Goal: Task Accomplishment & Management: Manage account settings

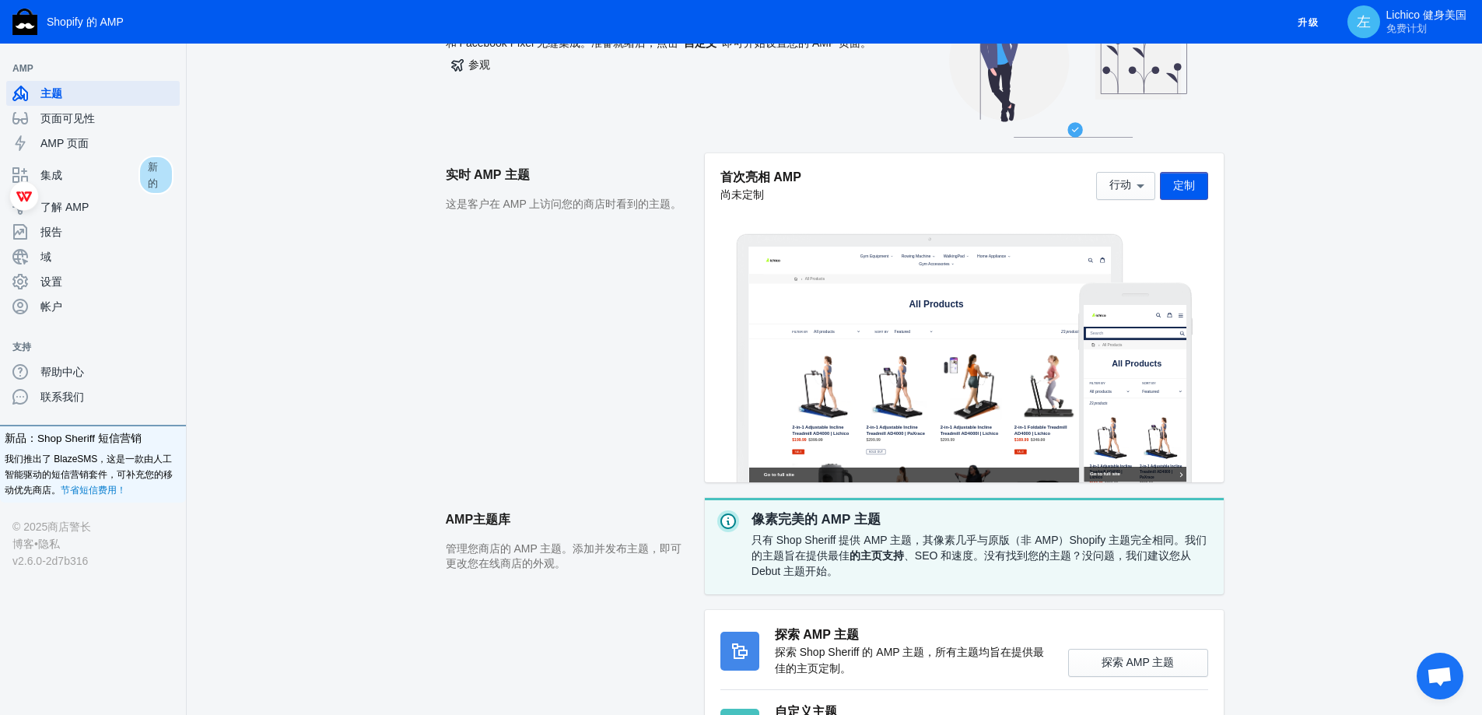
scroll to position [247, 0]
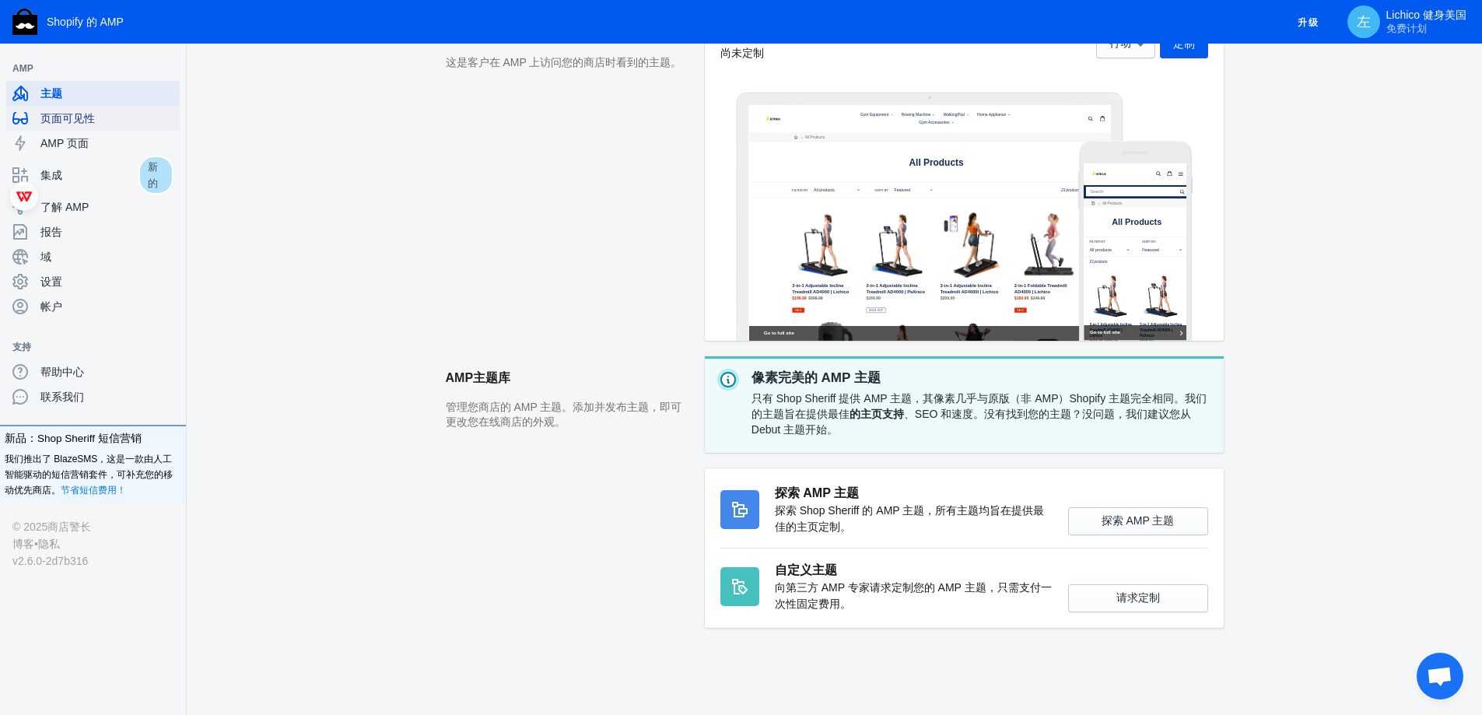
click at [89, 113] on font "页面可见性" at bounding box center [67, 118] width 54 height 12
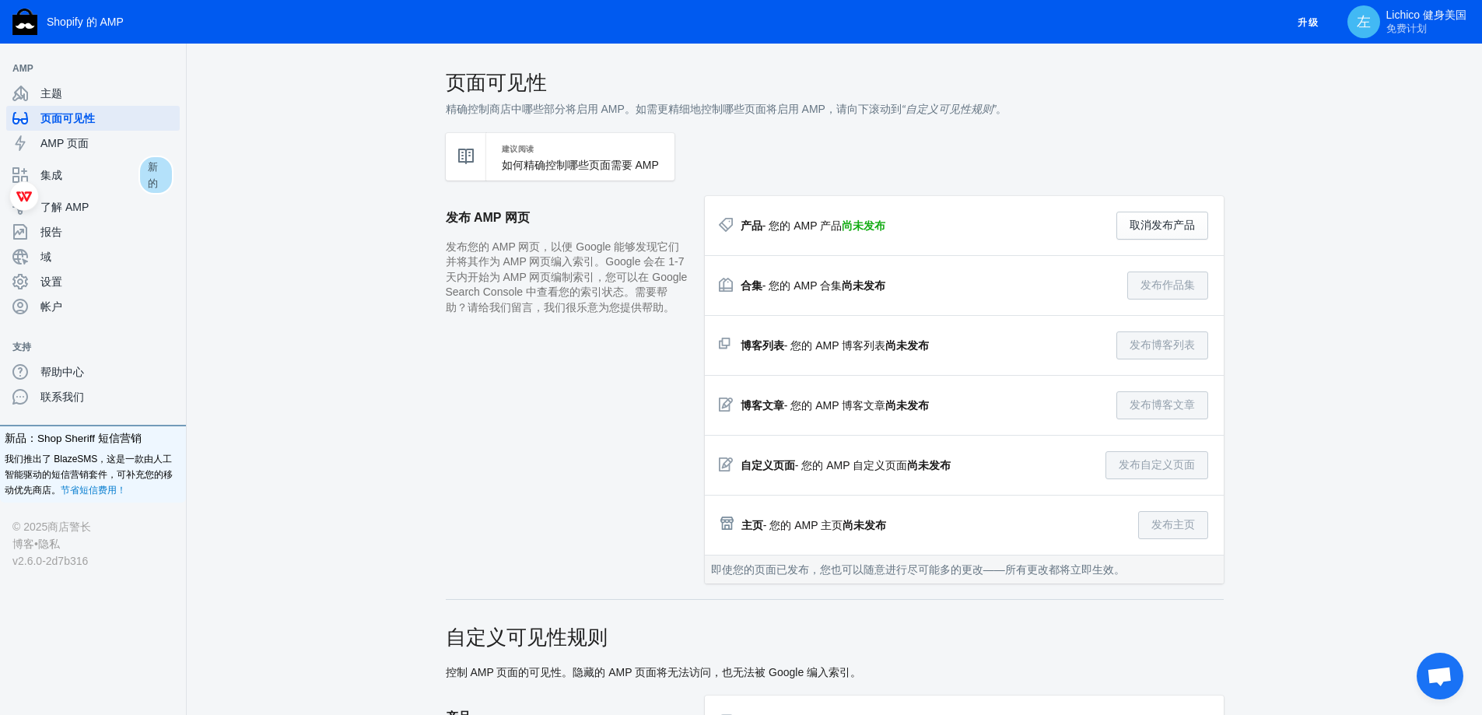
click at [873, 225] on font "尚未发布" at bounding box center [864, 225] width 44 height 12
click at [91, 148] on span "AMP 页面" at bounding box center [106, 143] width 133 height 16
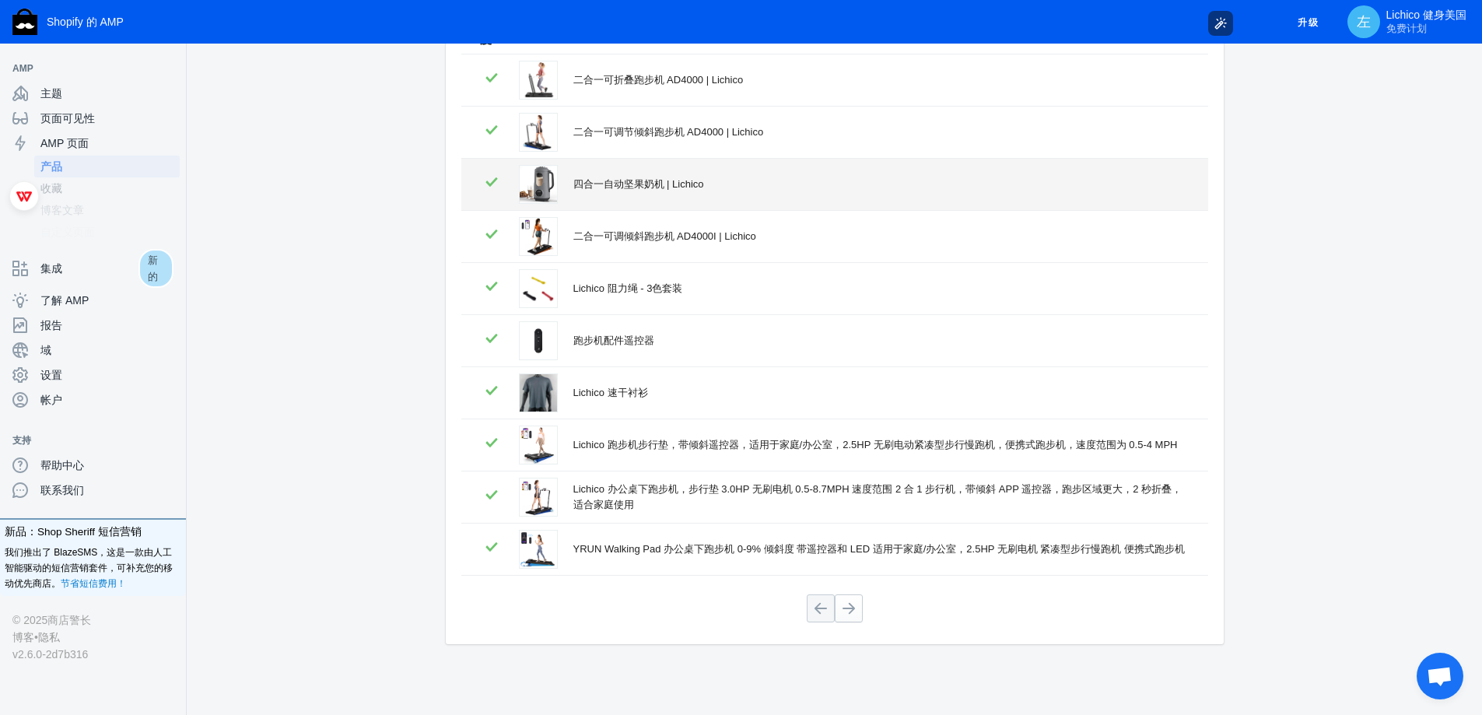
scroll to position [204, 0]
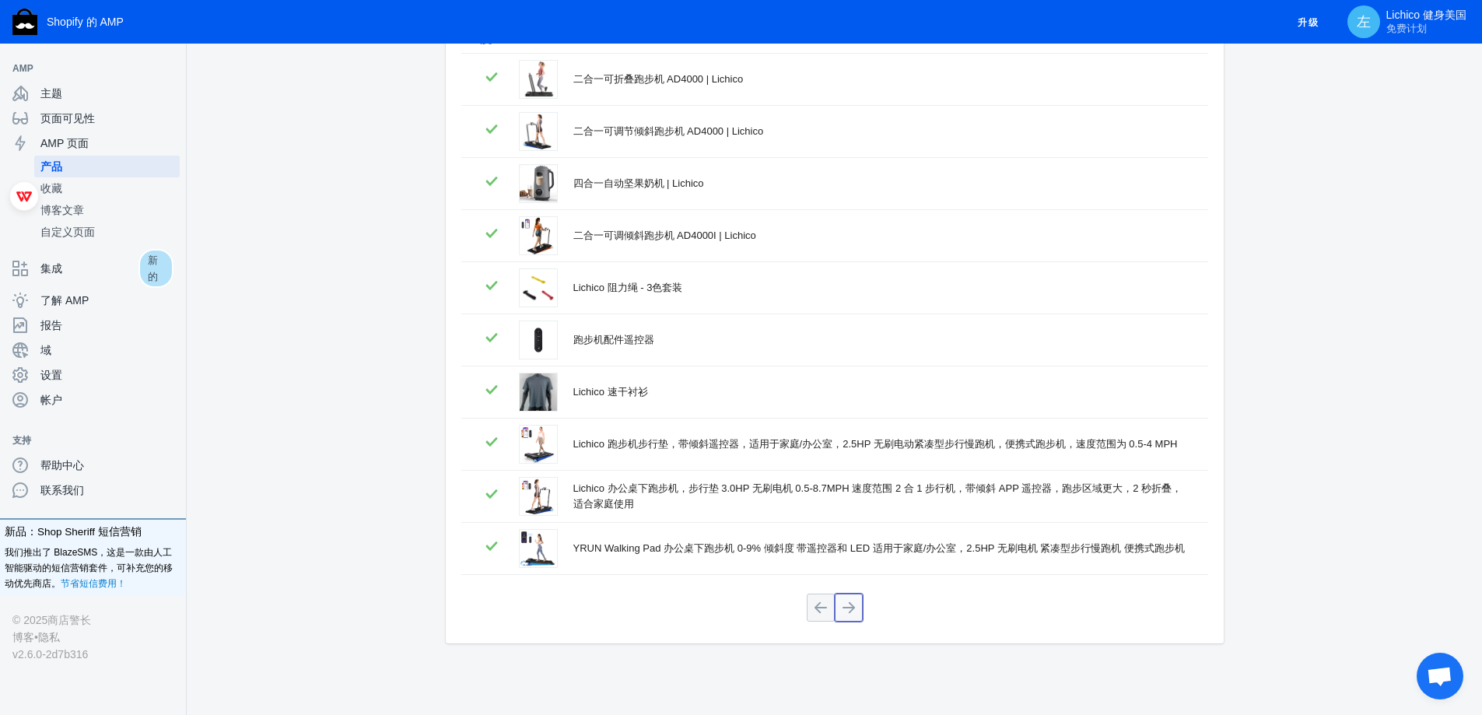
click at [851, 608] on button at bounding box center [849, 608] width 28 height 28
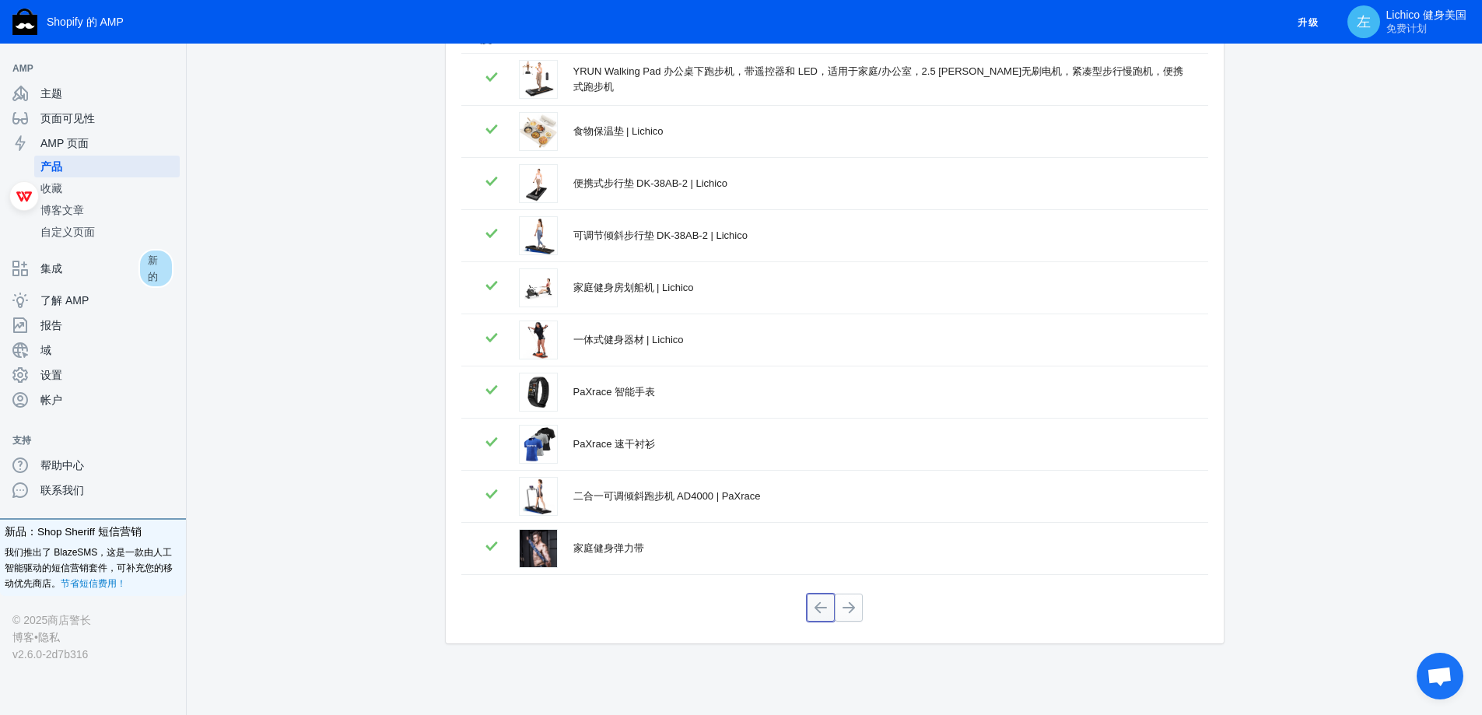
click at [821, 615] on button at bounding box center [821, 608] width 28 height 28
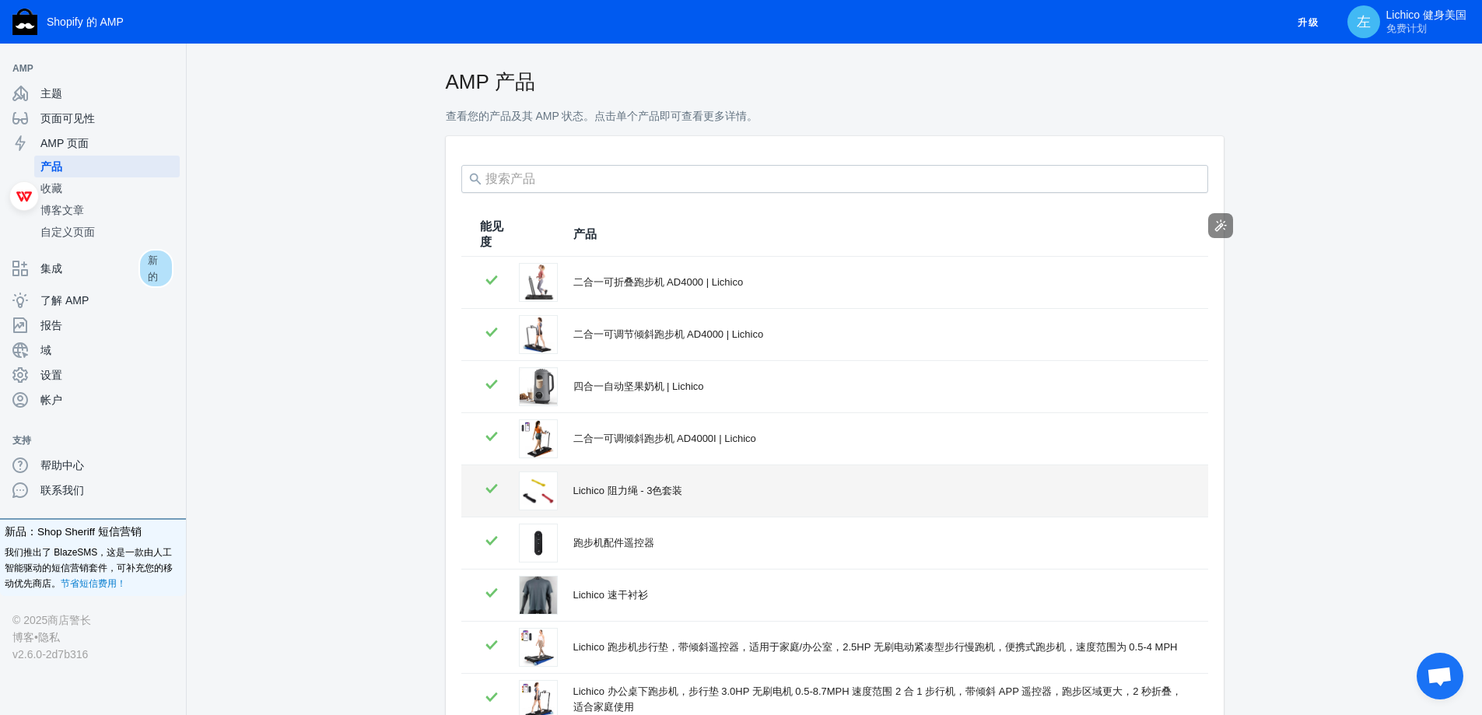
scroll to position [0, 0]
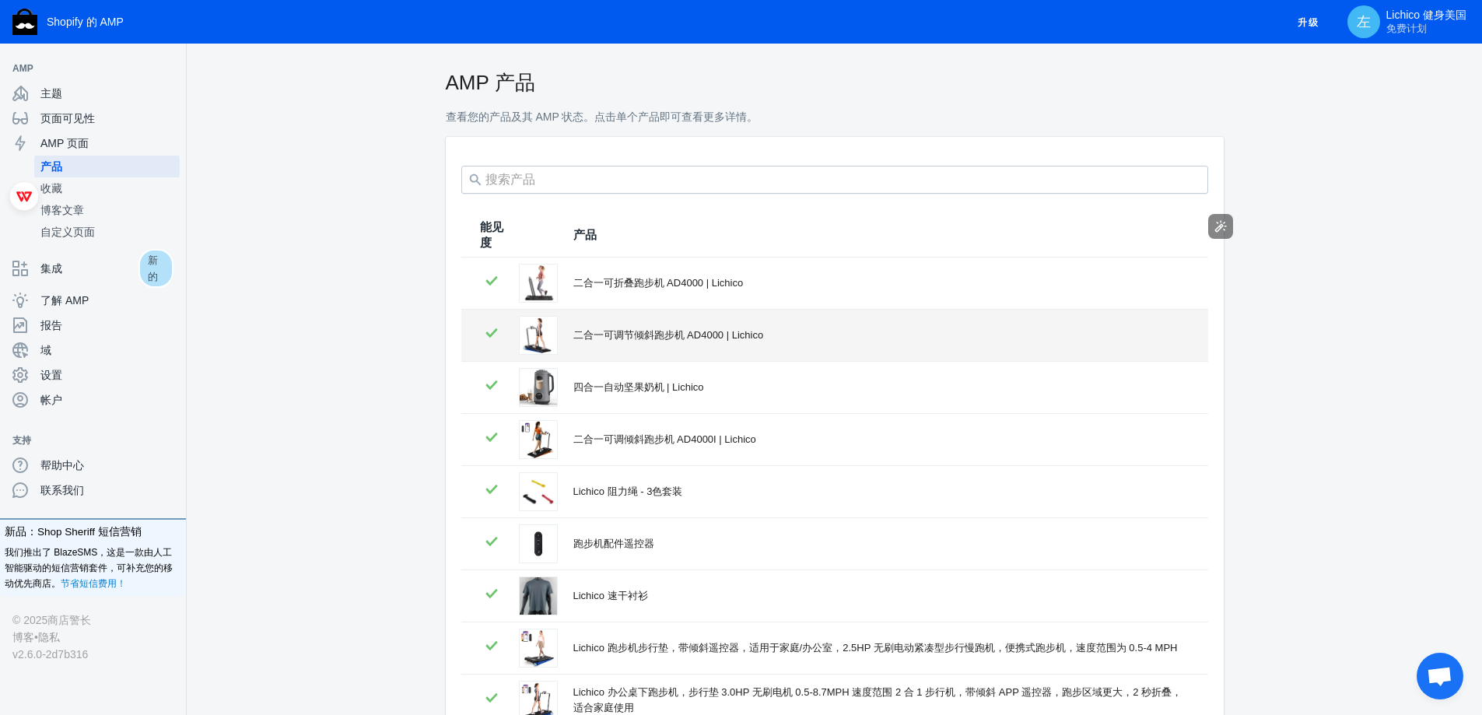
click at [727, 339] on font "二合一可调节倾斜跑步机 AD4000 | Lichico" at bounding box center [669, 335] width 191 height 12
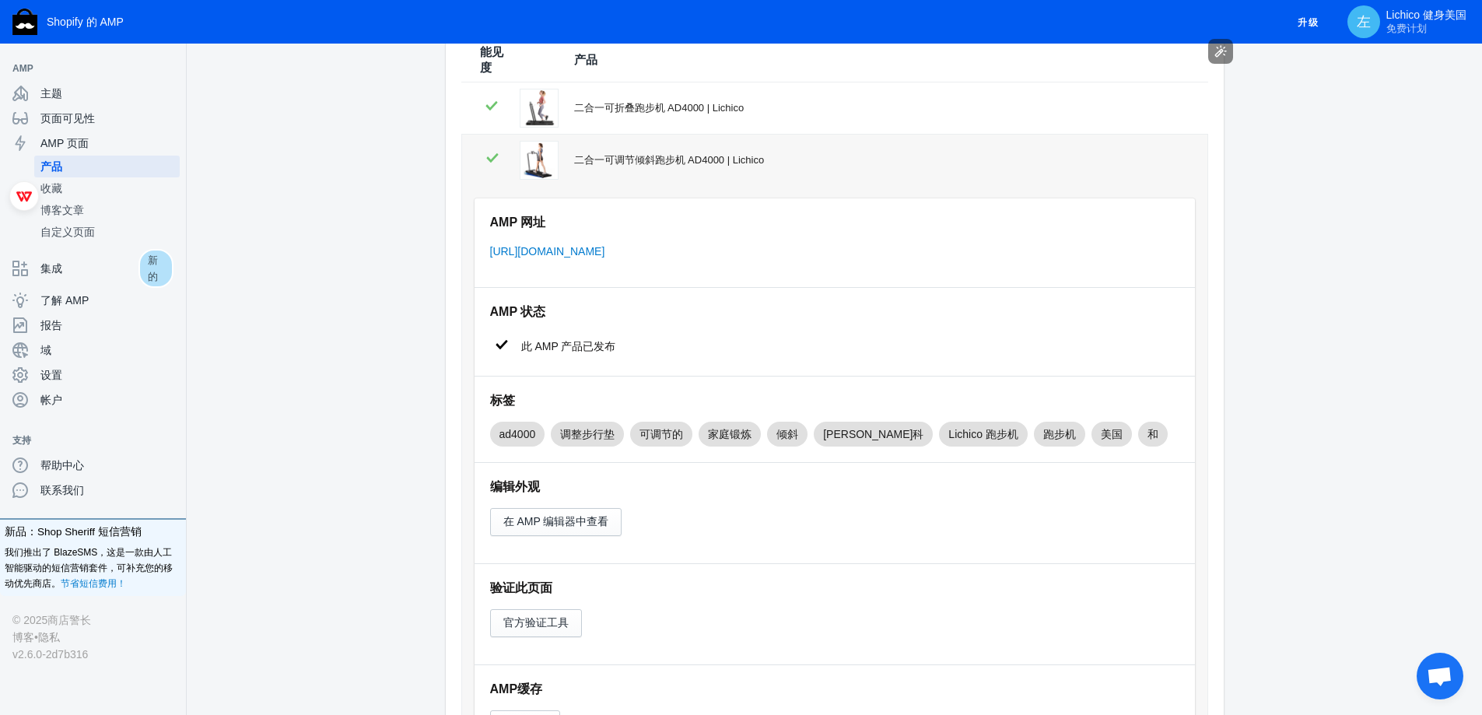
scroll to position [156, 0]
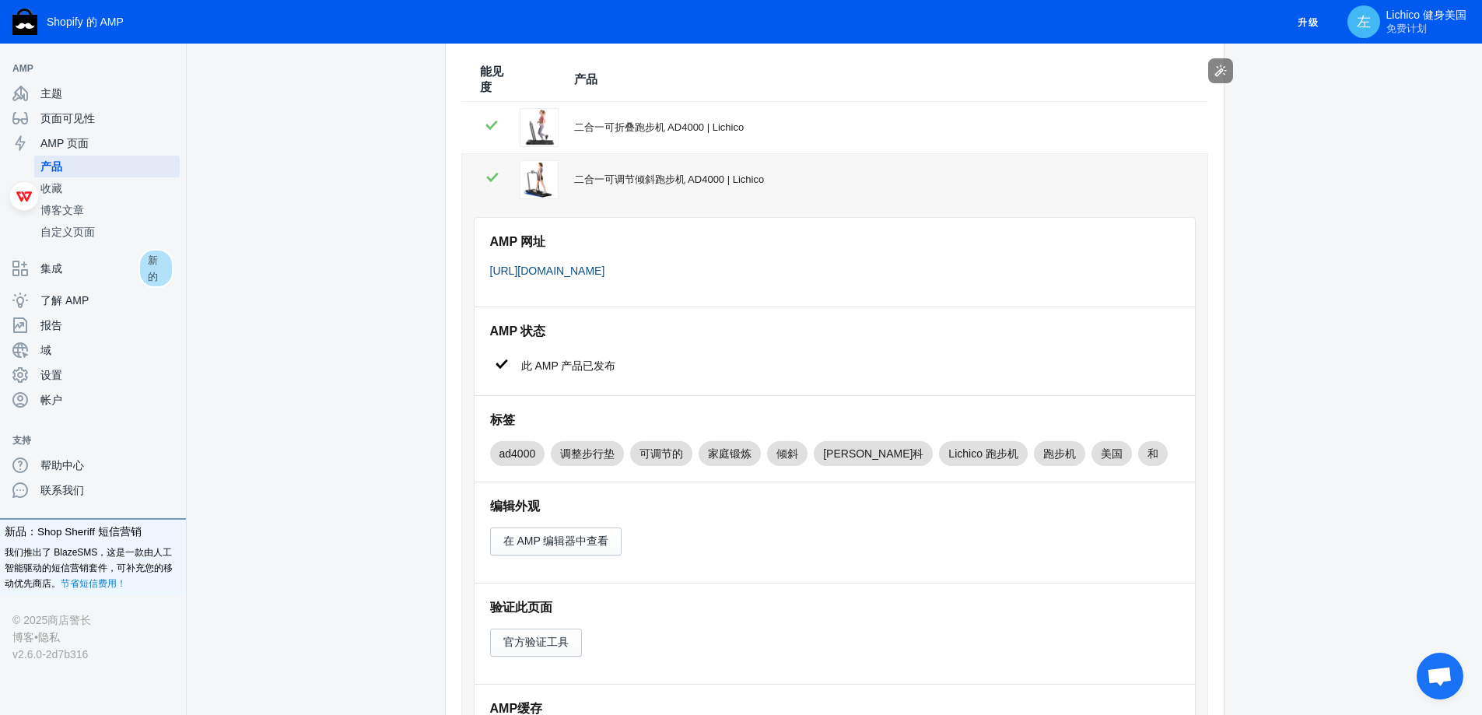
click at [605, 275] on font "https://www.lichico.com/a/s/products/2-in-1-adjustable-incline-treadmill-ad4000…" at bounding box center [547, 271] width 115 height 12
click at [87, 276] on span "集成" at bounding box center [89, 269] width 98 height 16
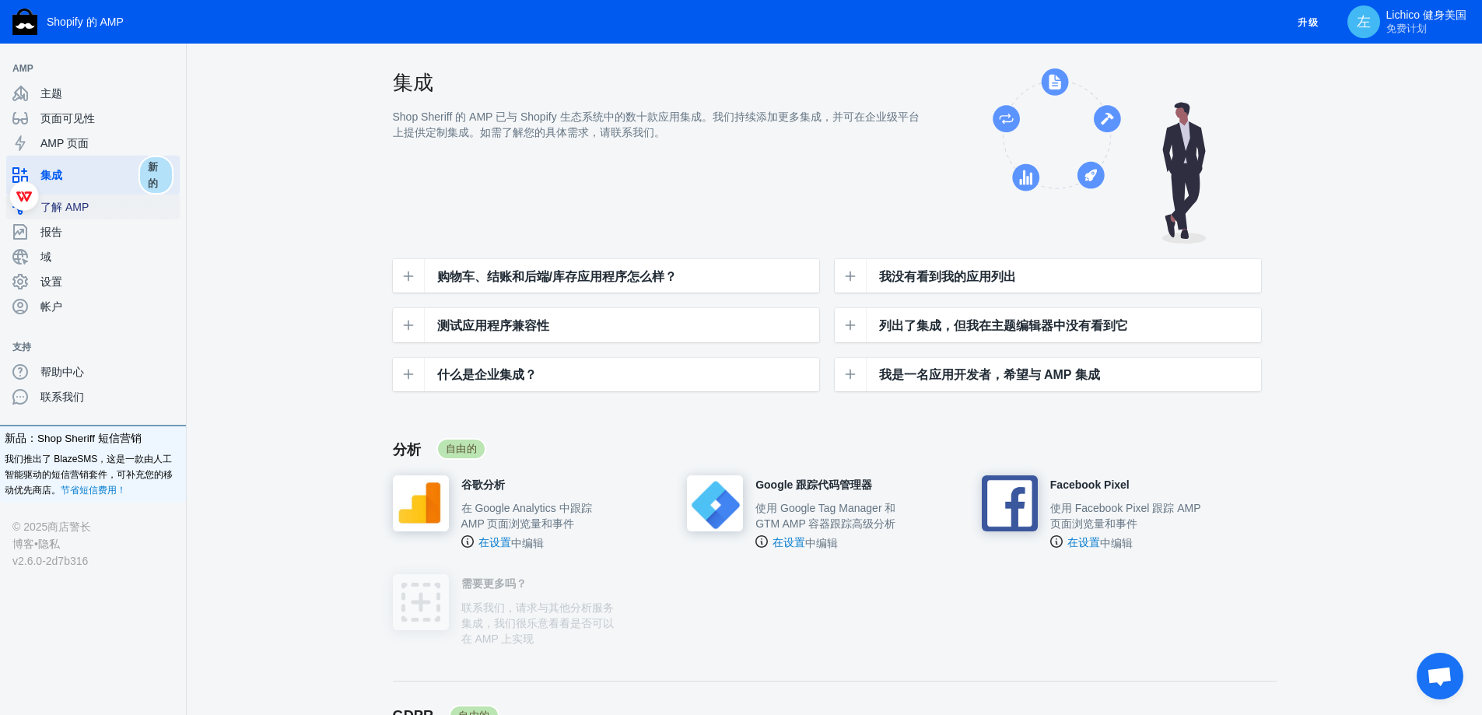
click at [114, 209] on span "了解 AMP" at bounding box center [106, 207] width 133 height 16
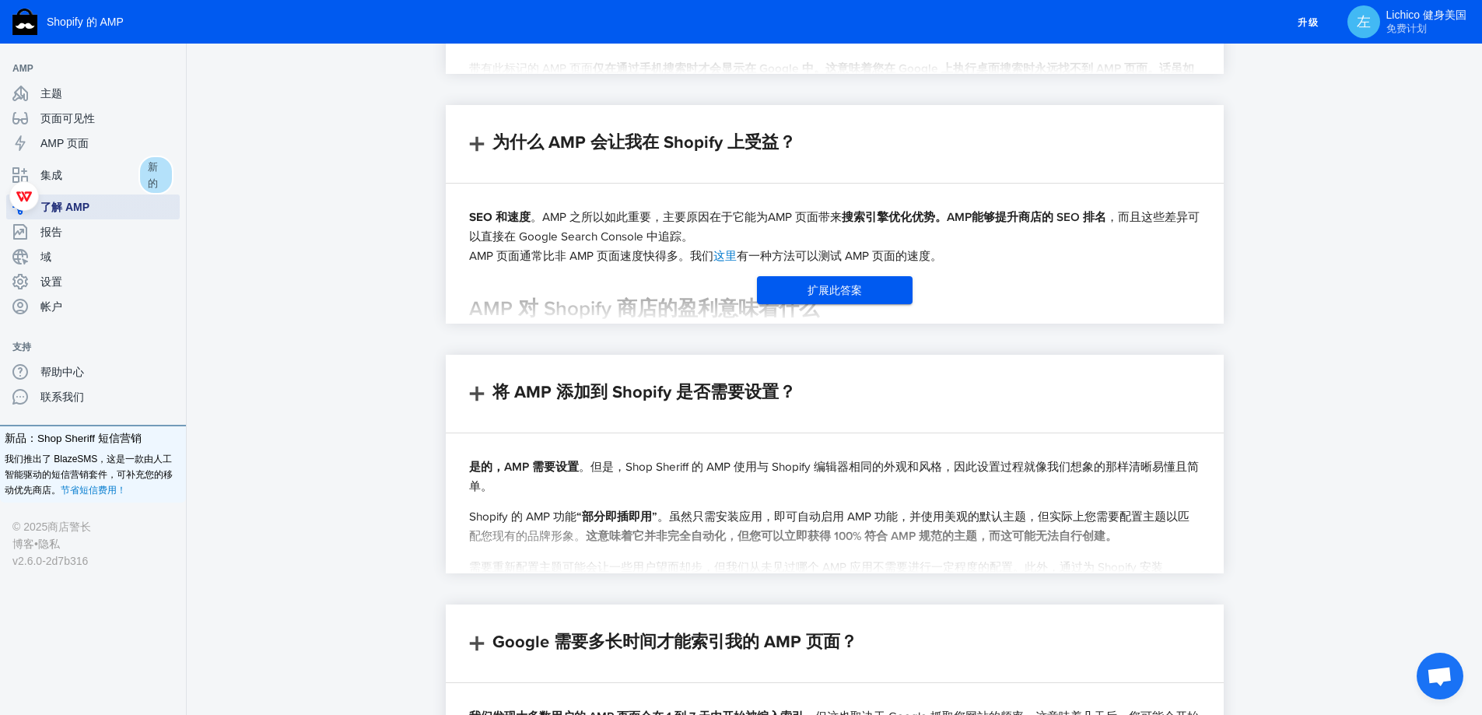
scroll to position [545, 0]
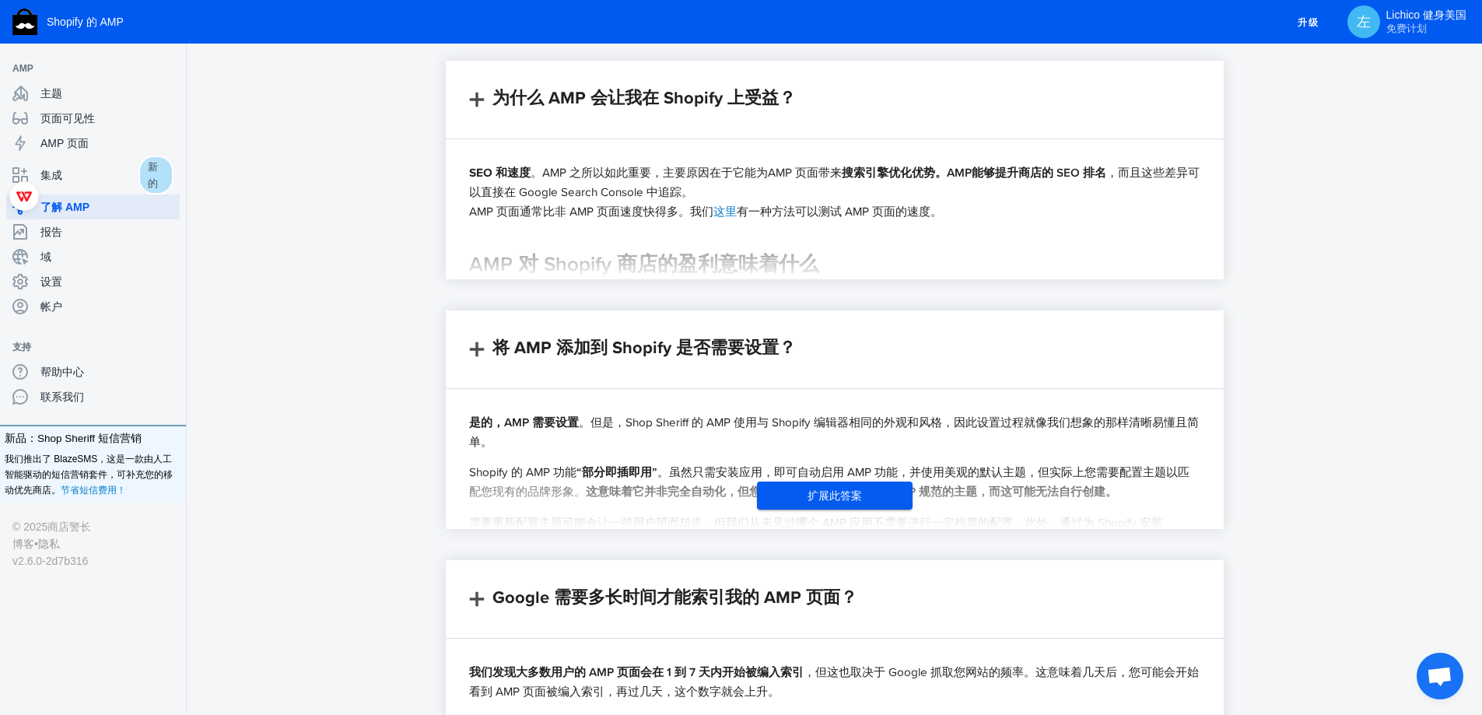
click at [785, 493] on button "扩展此答案" at bounding box center [835, 496] width 156 height 28
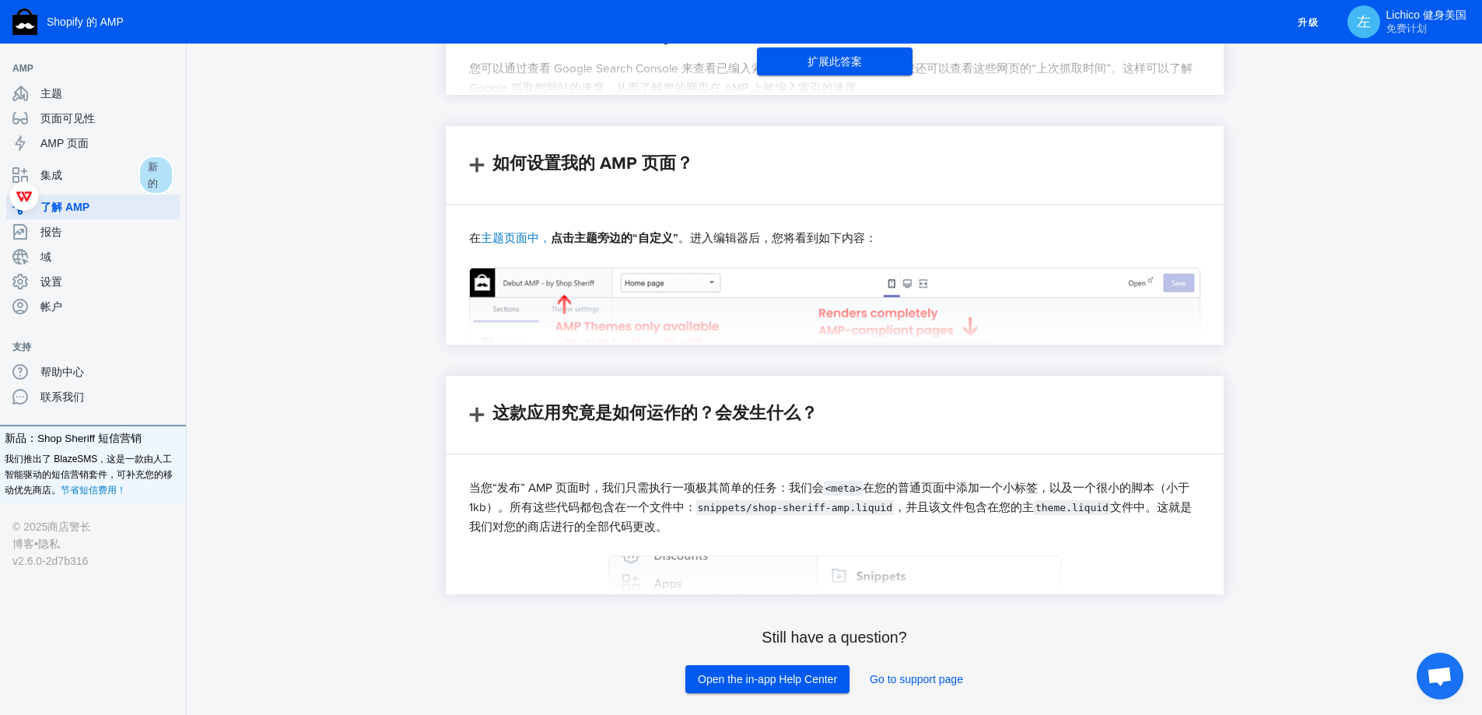
scroll to position [2101, 0]
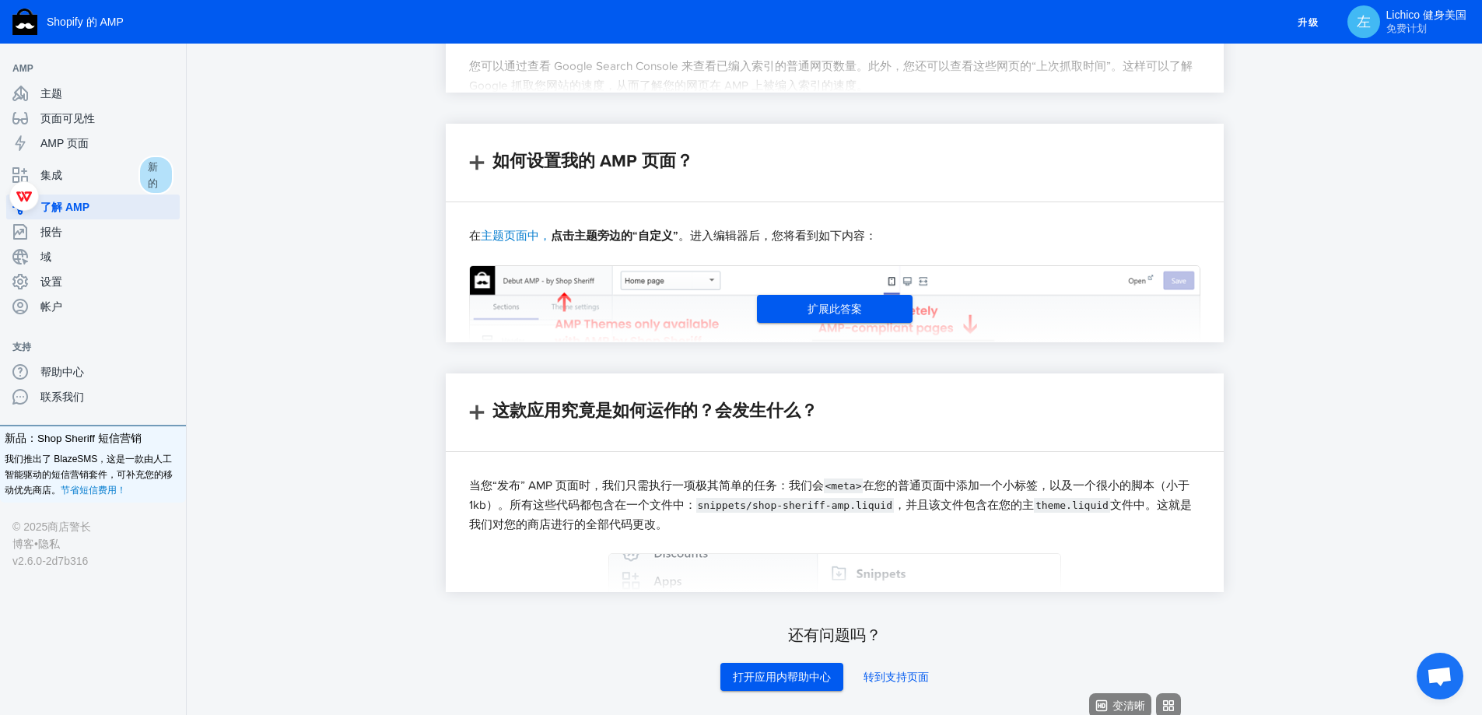
click at [843, 293] on img at bounding box center [834, 496] width 731 height 462
click at [830, 314] on font "扩展此答案" at bounding box center [835, 309] width 54 height 12
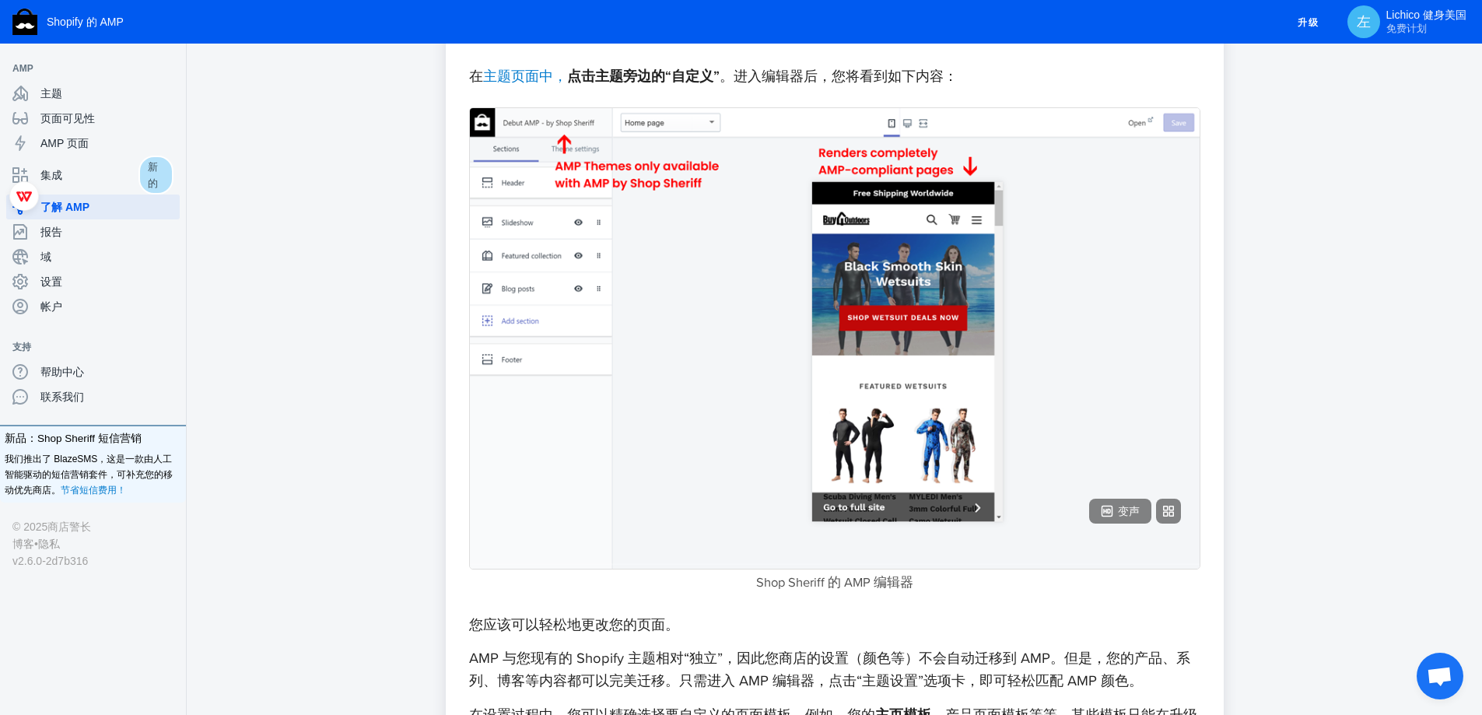
scroll to position [2490, 0]
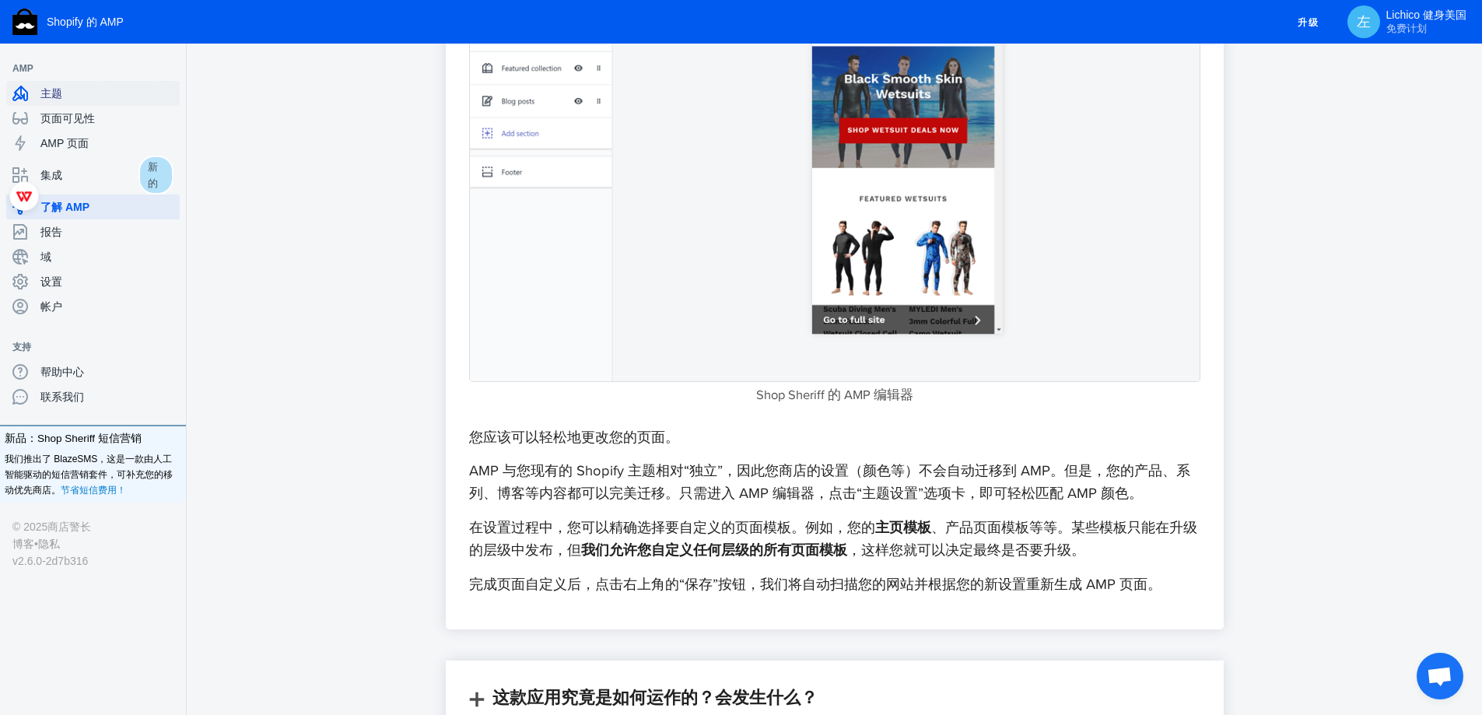
click at [111, 96] on span "主题" at bounding box center [106, 94] width 133 height 16
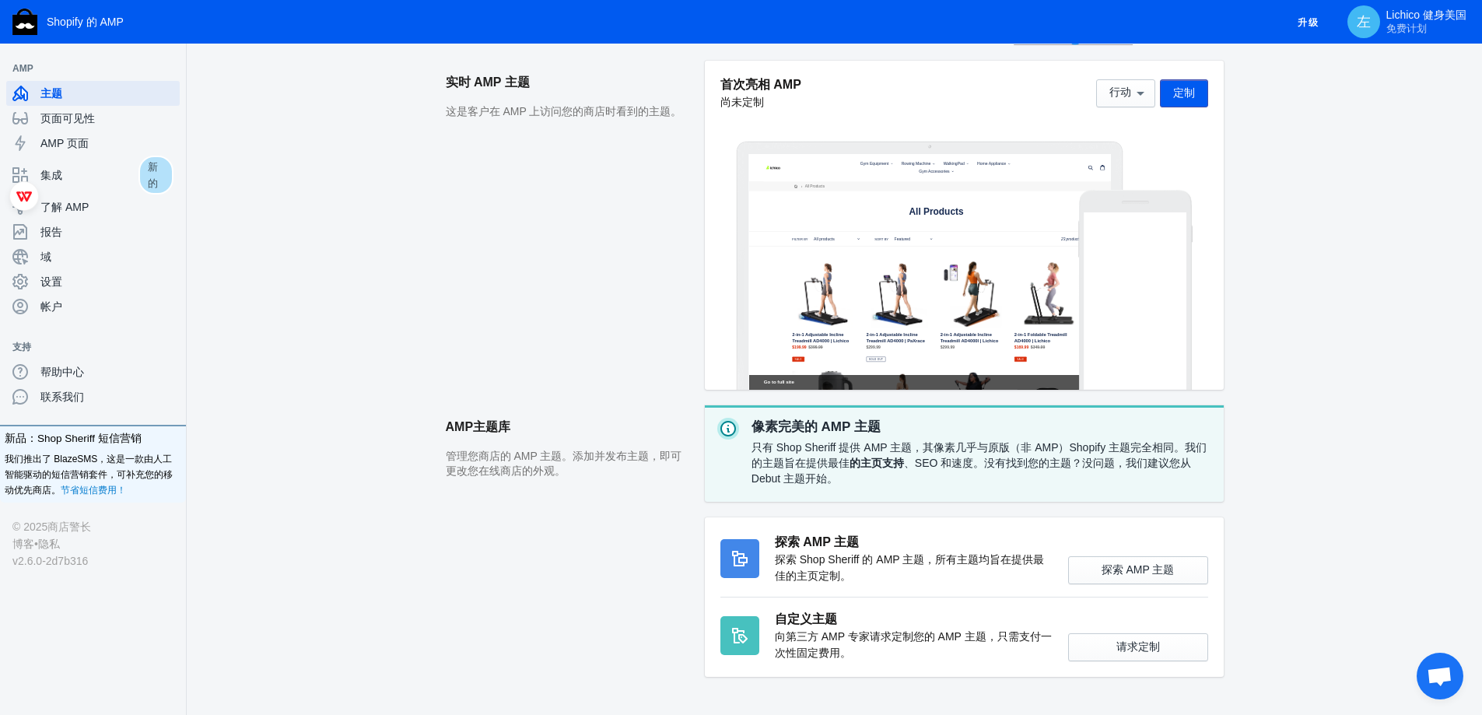
click at [1181, 98] on font "定制" at bounding box center [1184, 92] width 22 height 12
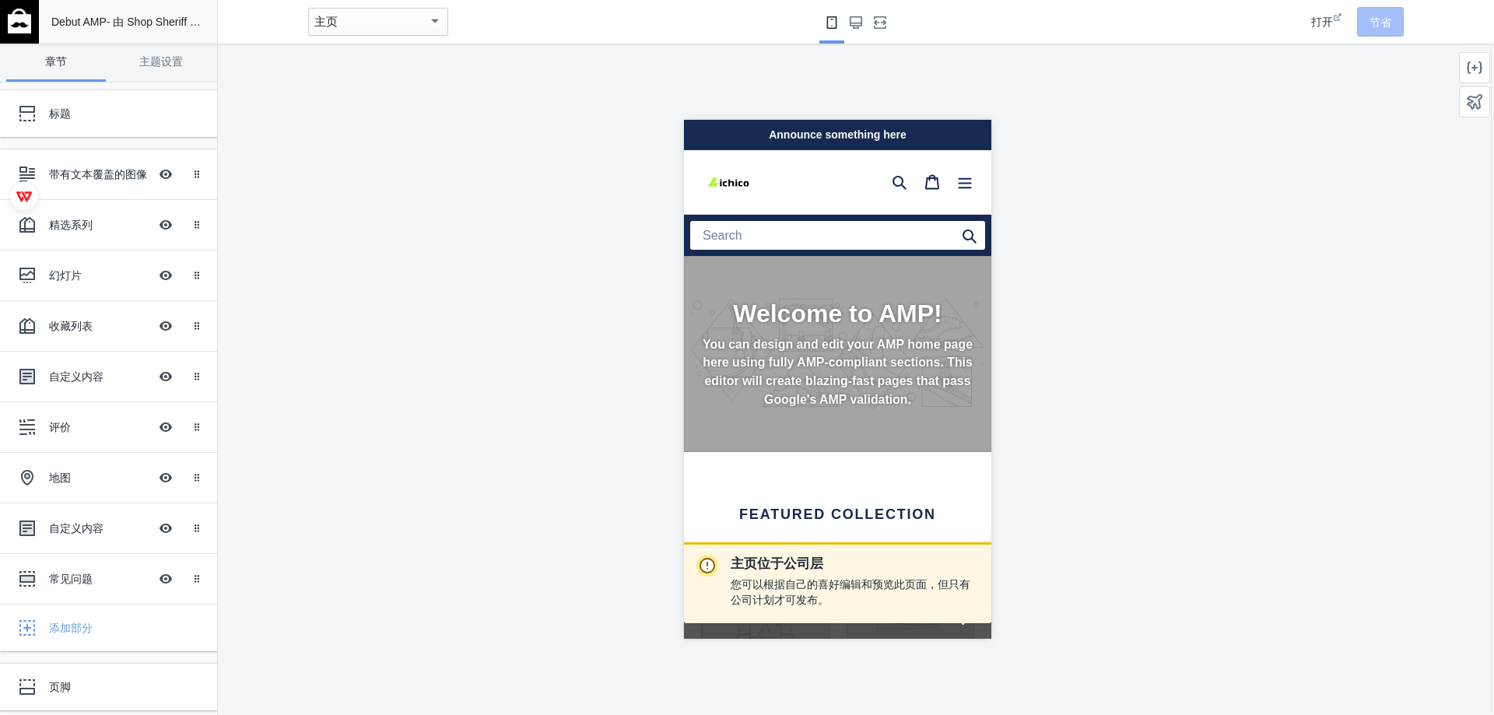
click at [850, 394] on p "You can design and edit your AMP home page here using fully AMP-compliant secti…" at bounding box center [836, 372] width 273 height 74
click at [831, 343] on p "You can design and edit your AMP home page here using fully AMP-compliant secti…" at bounding box center [836, 372] width 273 height 74
click at [110, 188] on div "带有文本覆盖的图像 隐藏图像并叠加文字" at bounding box center [97, 174] width 171 height 34
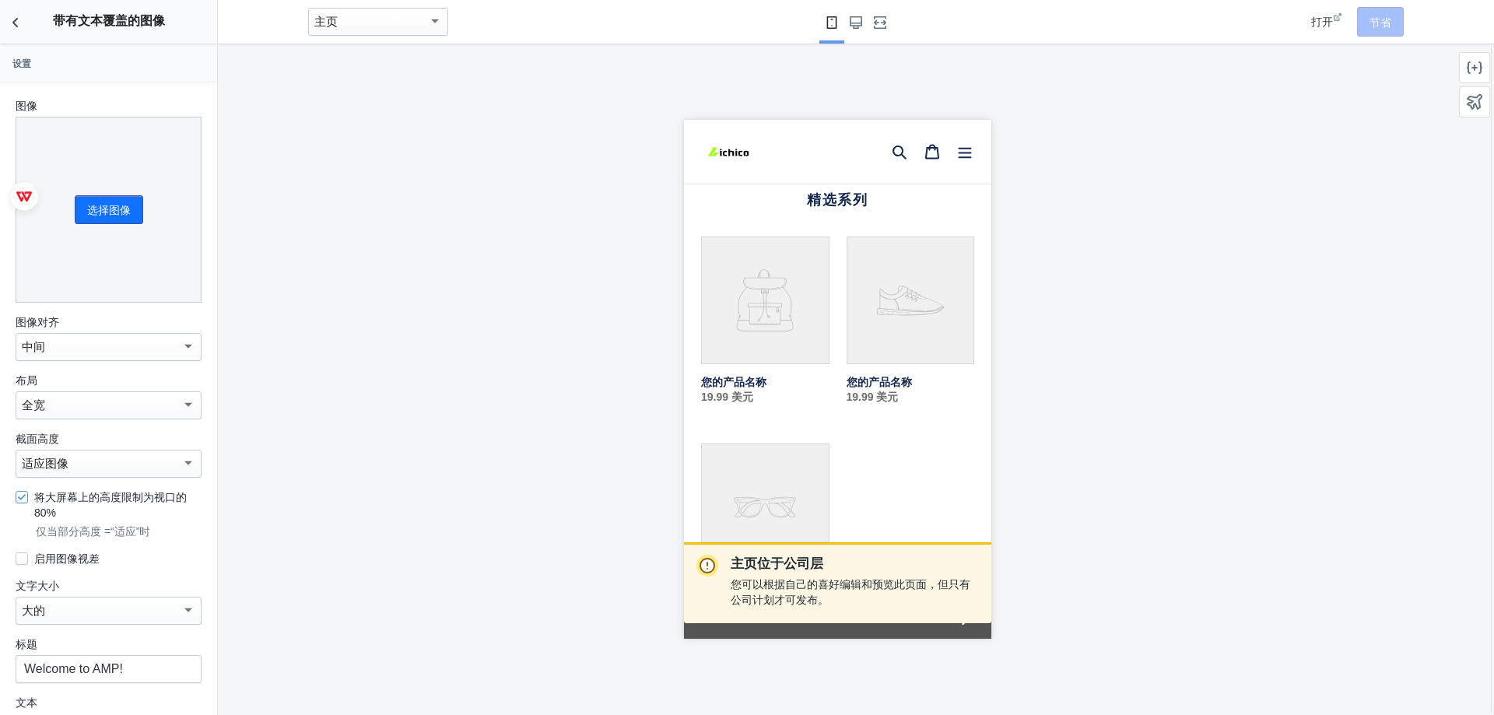
scroll to position [292, 0]
click at [43, 61] on h3 "设置" at bounding box center [108, 64] width 192 height 12
click at [19, 25] on icon "返回章节" at bounding box center [16, 23] width 16 height 16
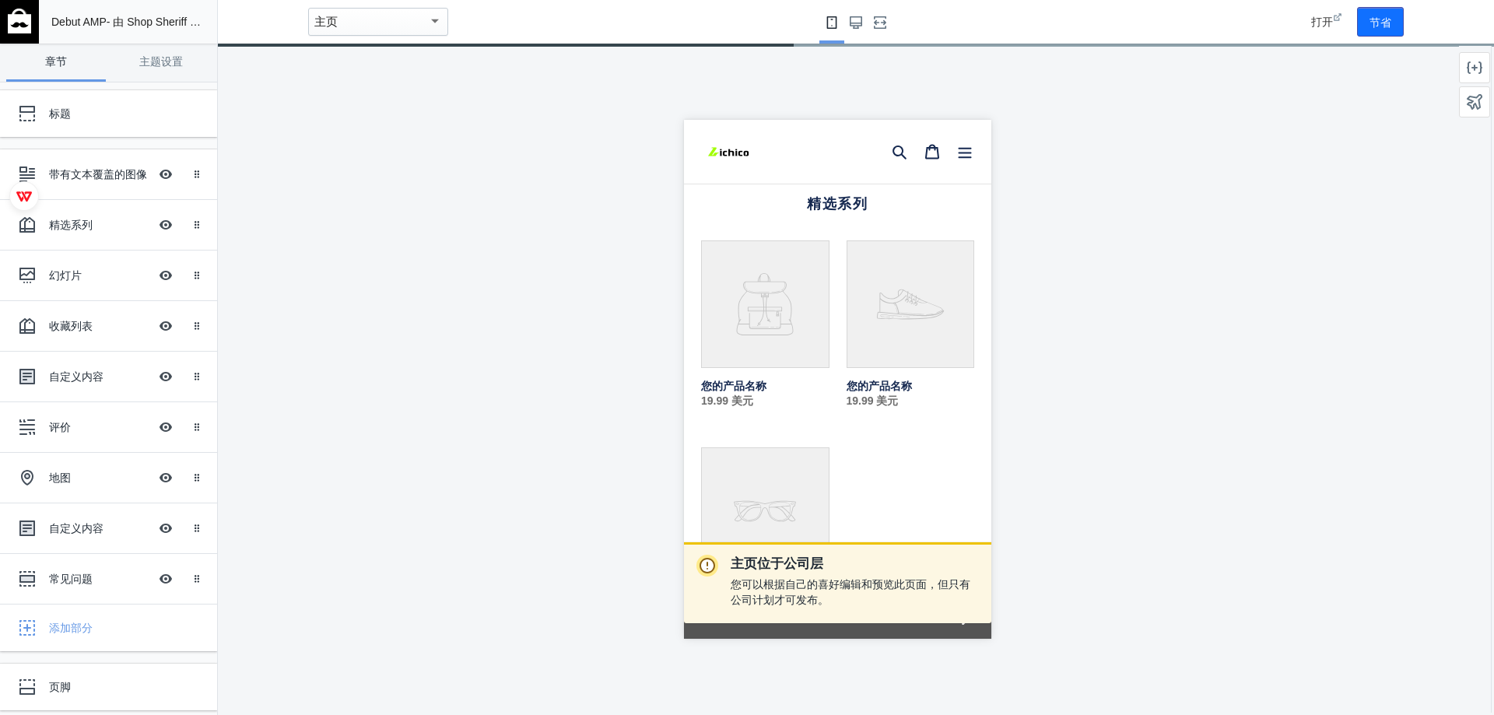
click at [324, 15] on font "主页" at bounding box center [325, 21] width 23 height 13
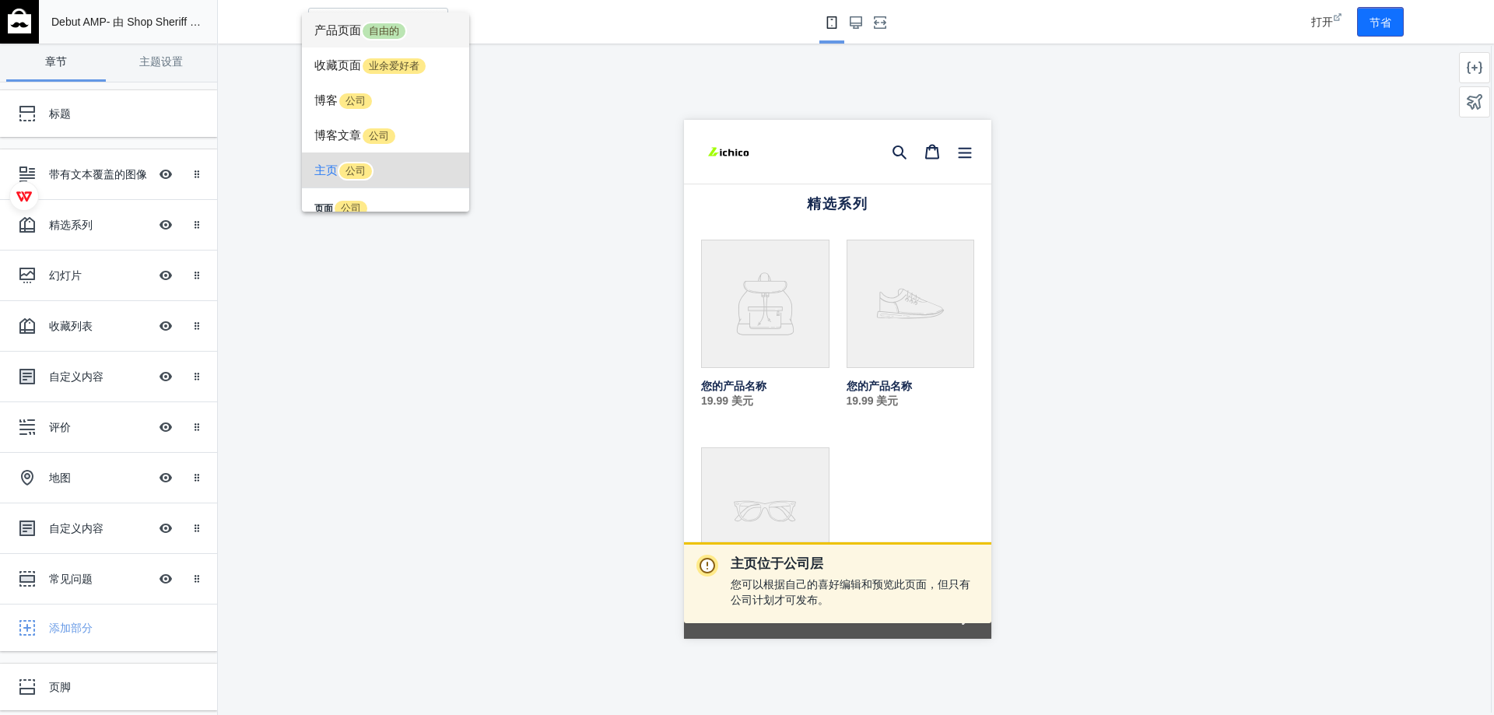
scroll to position [0, 22]
click at [419, 40] on span "产品页面 自由的" at bounding box center [385, 29] width 142 height 35
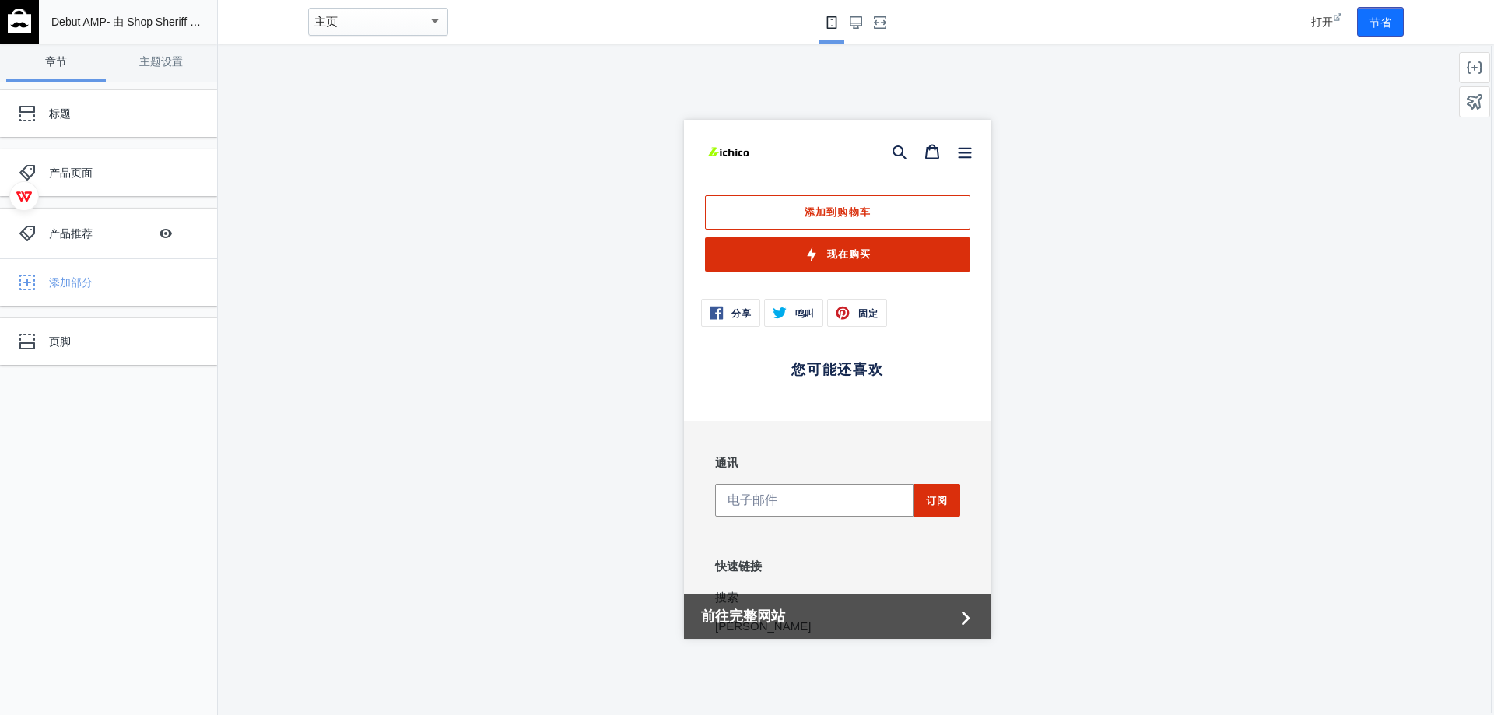
scroll to position [389, 0]
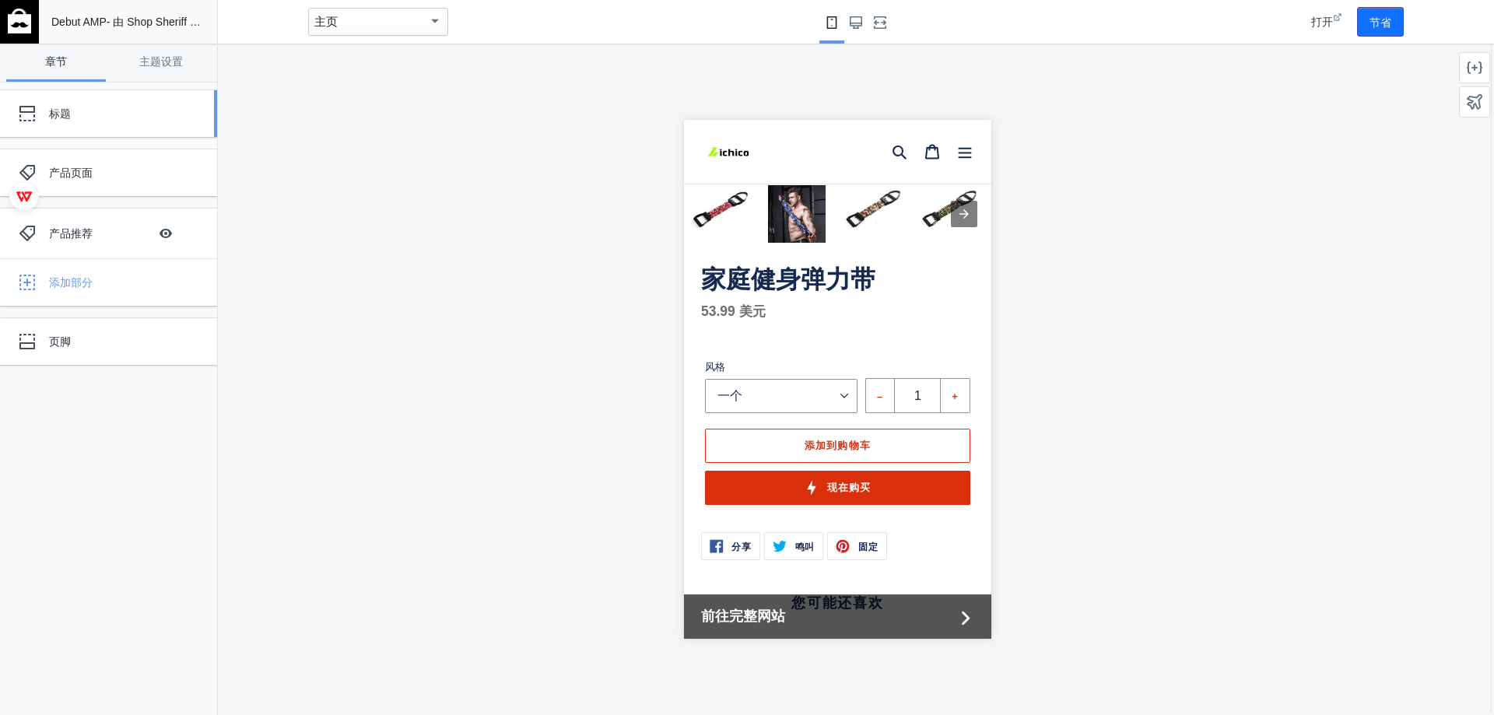
click at [112, 117] on div "标题" at bounding box center [116, 114] width 134 height 16
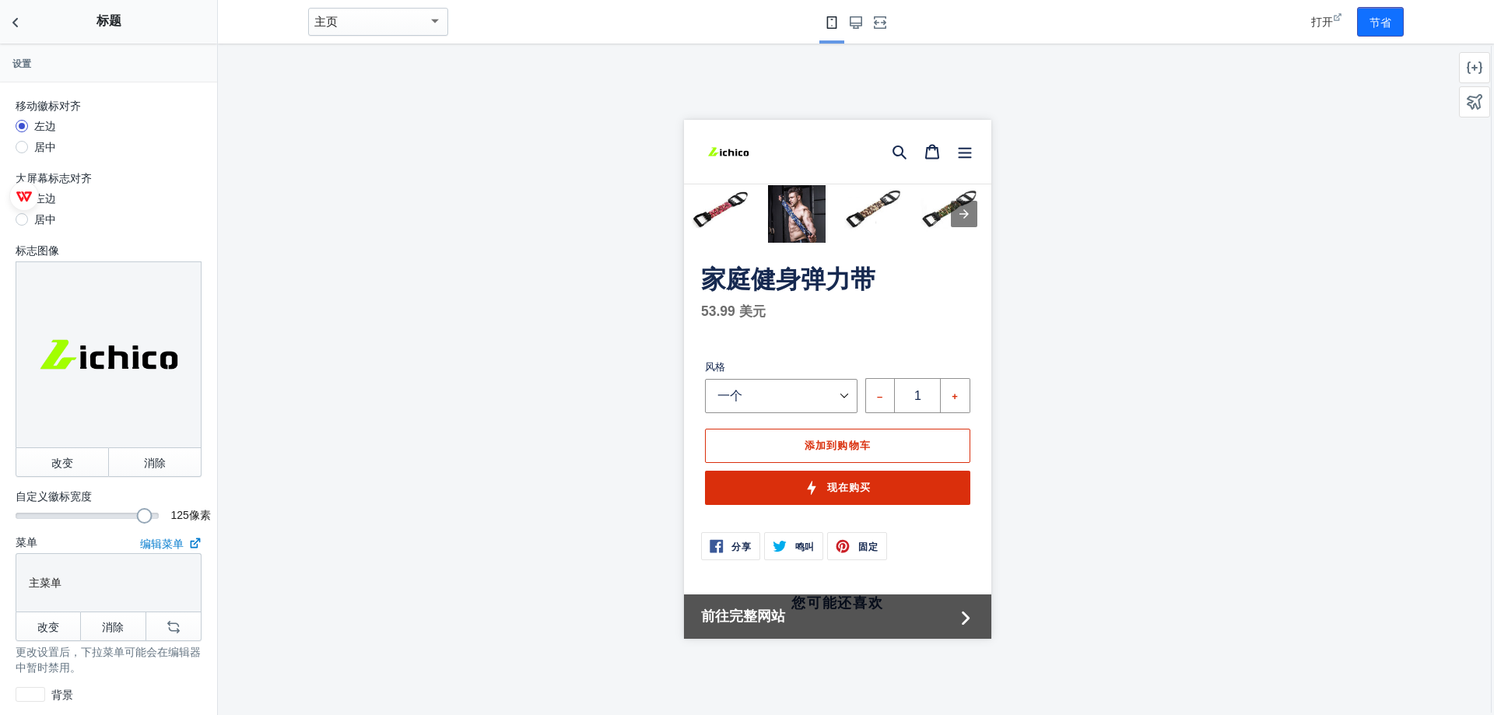
drag, startPoint x: 65, startPoint y: 504, endPoint x: 155, endPoint y: 512, distance: 90.6
click at [155, 512] on div "移动徽标对齐 左边 居中 大屏幕标志对齐 左边 居中 标志图像 改变 消除 自定义徽标宽度 125 125 像素 菜单 编辑菜单 主菜单 改变 消除 更改设置…" at bounding box center [108, 416] width 217 height 669
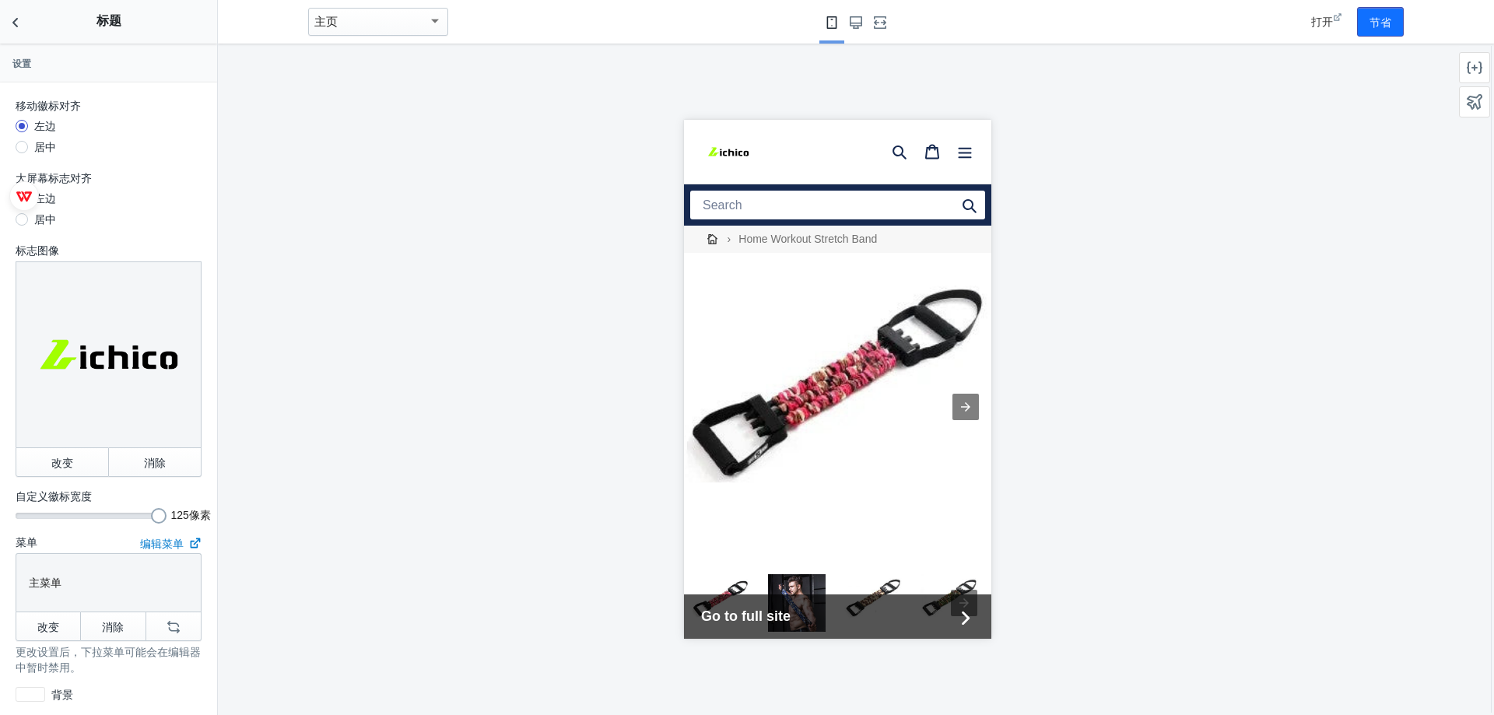
scroll to position [0, 0]
click at [32, 15] on h2 "标题" at bounding box center [108, 21] width 217 height 42
click at [19, 23] on icon "返回章节" at bounding box center [16, 23] width 16 height 16
